Goal: Subscribe to service/newsletter

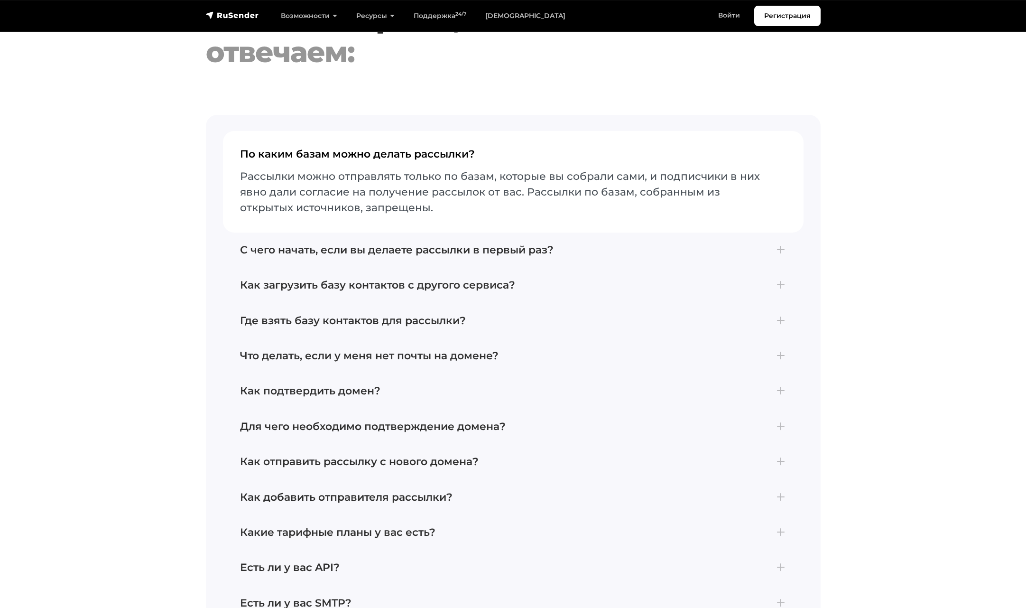
scroll to position [4698, 0]
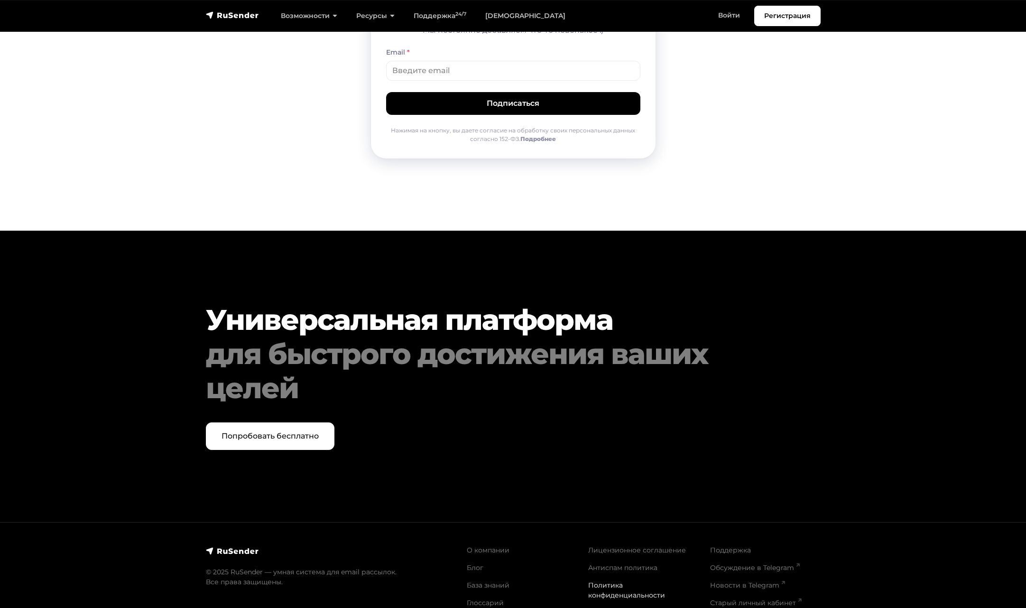
click at [607, 581] on link "Политика конфиденциальности" at bounding box center [626, 590] width 77 height 18
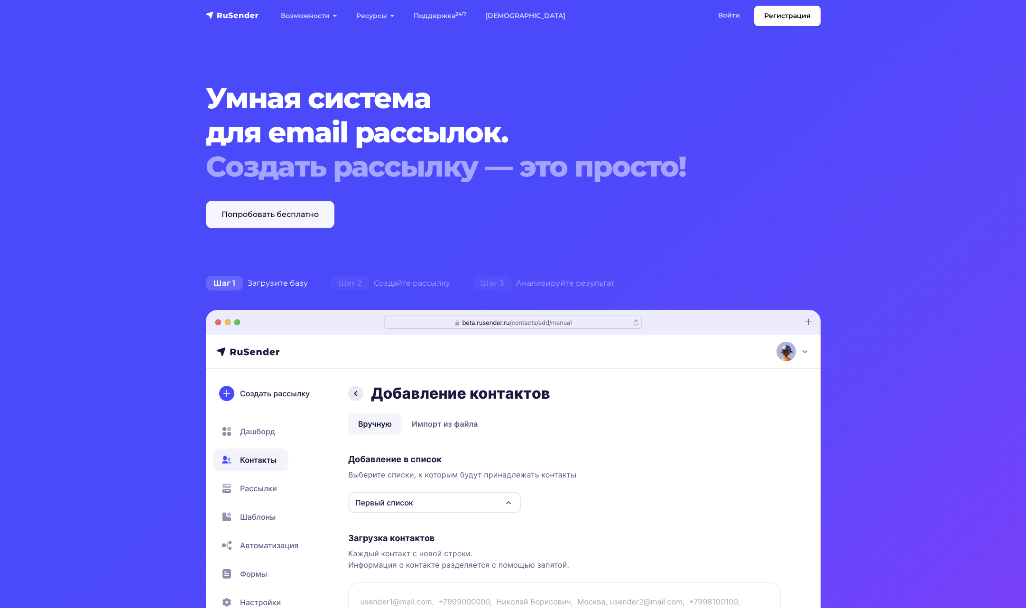
click at [322, 214] on link "Попробовать бесплатно" at bounding box center [270, 215] width 129 height 28
